Goal: Information Seeking & Learning: Understand process/instructions

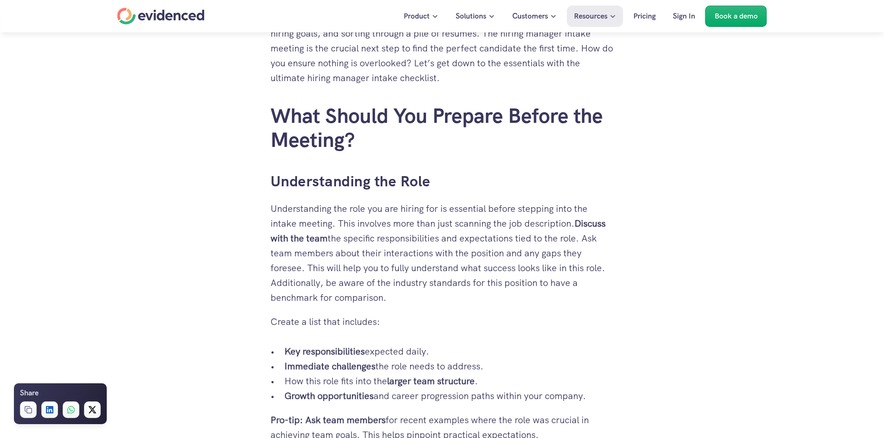
scroll to position [464, 0]
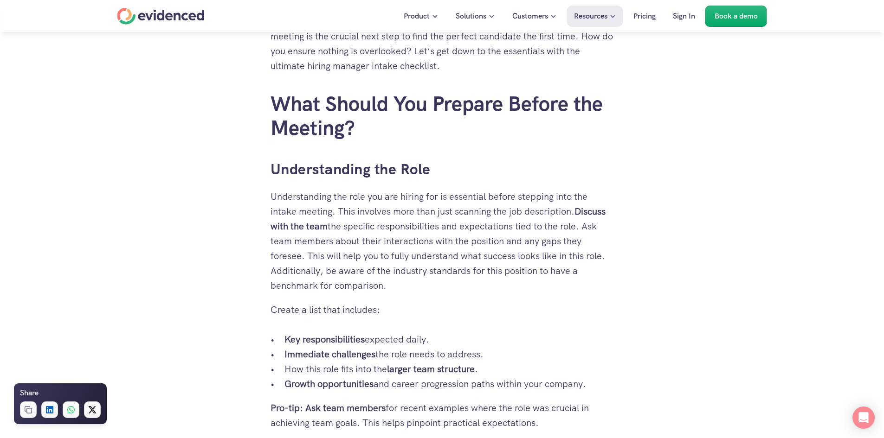
click at [326, 310] on p "Create a list that includes:" at bounding box center [442, 310] width 343 height 15
click at [331, 337] on strong "Key responsibilities" at bounding box center [324, 340] width 80 height 12
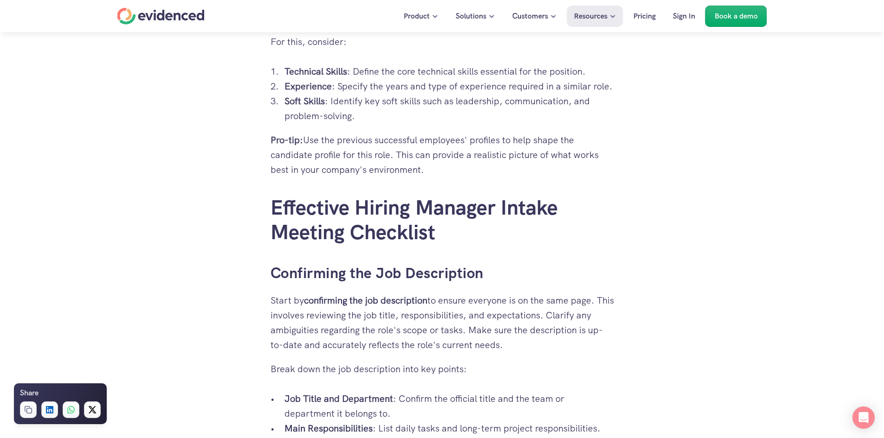
scroll to position [1021, 0]
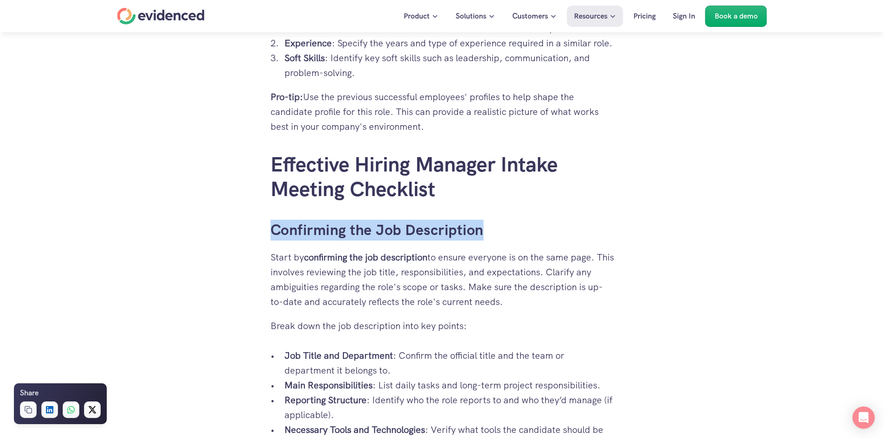
drag, startPoint x: 270, startPoint y: 250, endPoint x: 493, endPoint y: 260, distance: 223.4
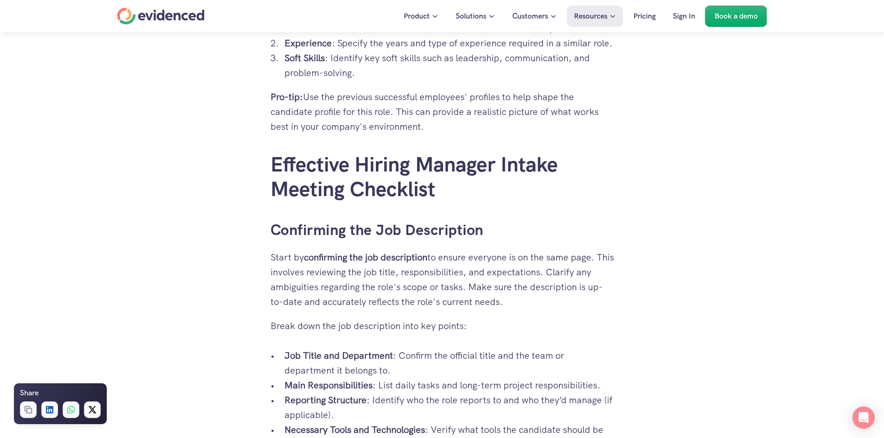
click at [477, 287] on p "Start by confirming the job description to ensure everyone is on the same page.…" at bounding box center [442, 279] width 343 height 59
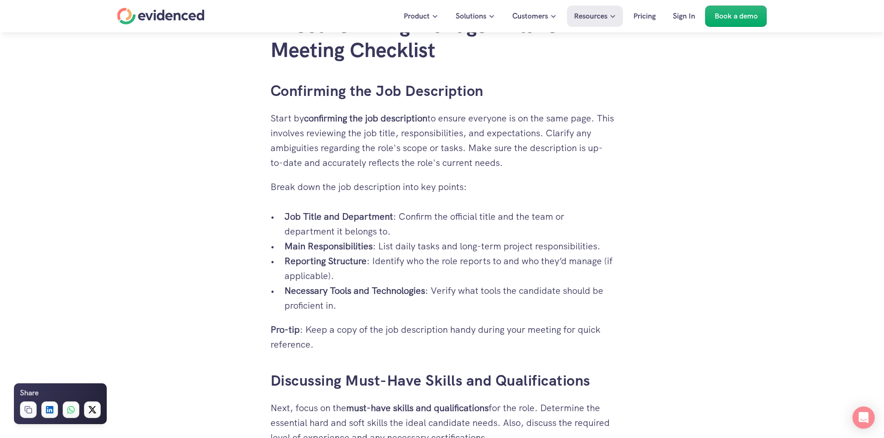
scroll to position [1392, 0]
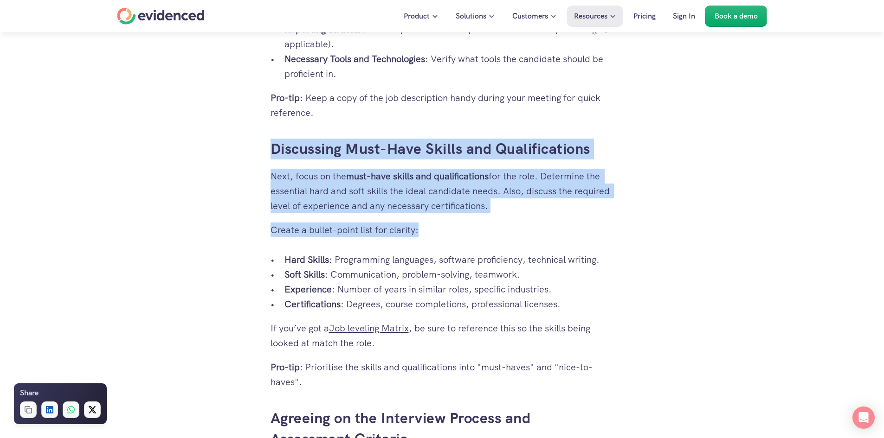
drag, startPoint x: 257, startPoint y: 161, endPoint x: 507, endPoint y: 235, distance: 260.2
click at [507, 235] on div "You've spent weeks fine-tuning that job description, aligning the team with the…" at bounding box center [442, 335] width 343 height 2528
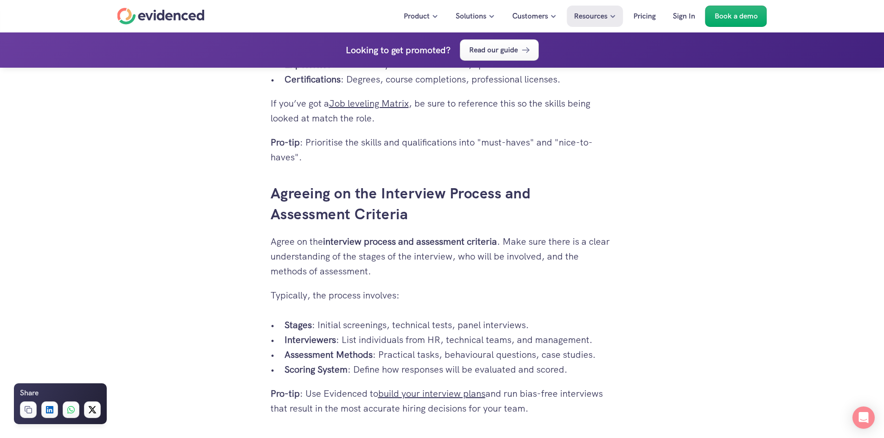
scroll to position [1624, 0]
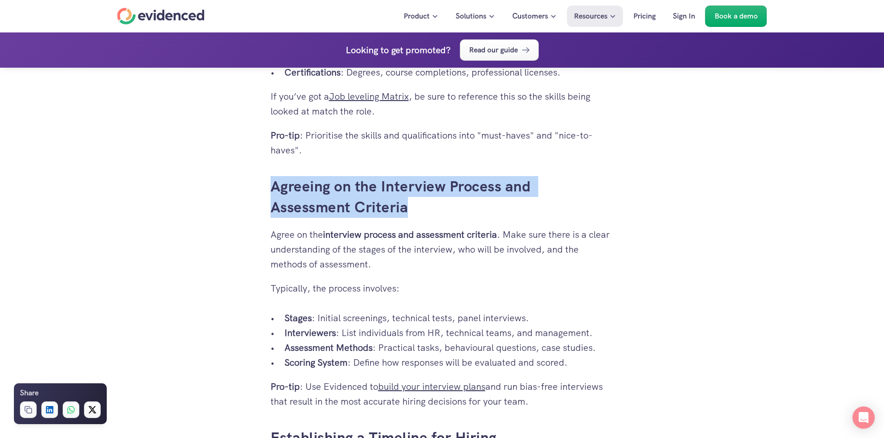
drag, startPoint x: 245, startPoint y: 201, endPoint x: 432, endPoint y: 225, distance: 188.5
click at [432, 225] on div "You've spent weeks fine-tuning that job description, aligning the team with the…" at bounding box center [442, 347] width 884 height 3453
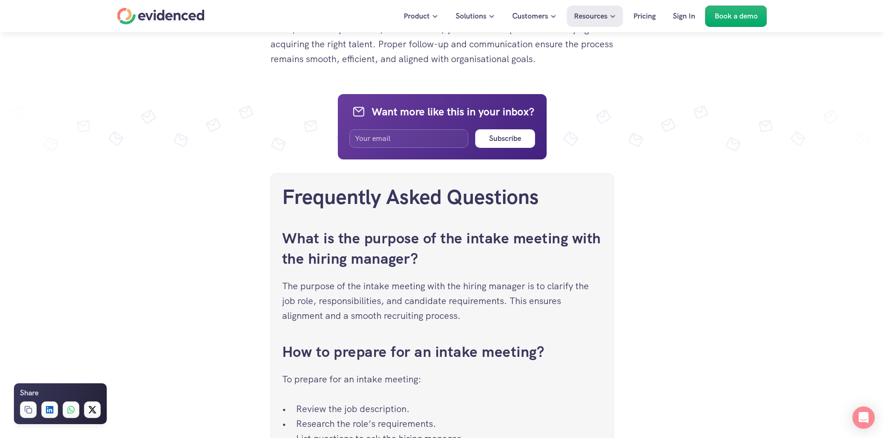
scroll to position [3016, 0]
